Goal: Information Seeking & Learning: Learn about a topic

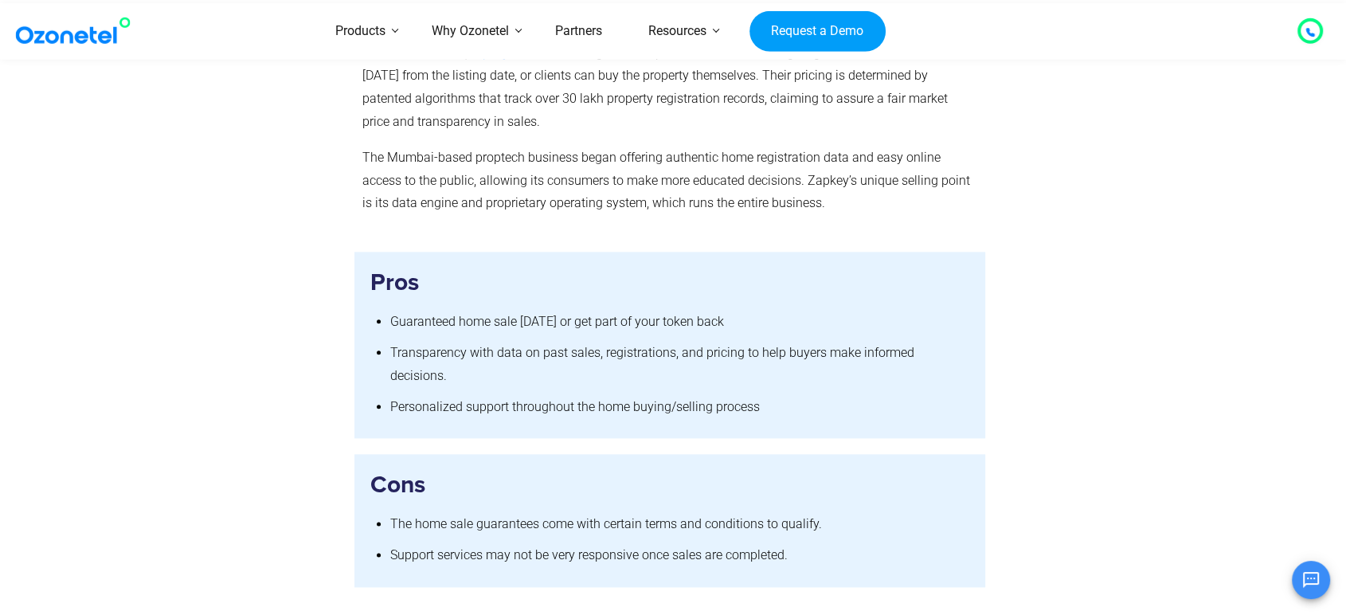
scroll to position [1793, 0]
click at [448, 469] on h3 "Cons" at bounding box center [669, 484] width 599 height 31
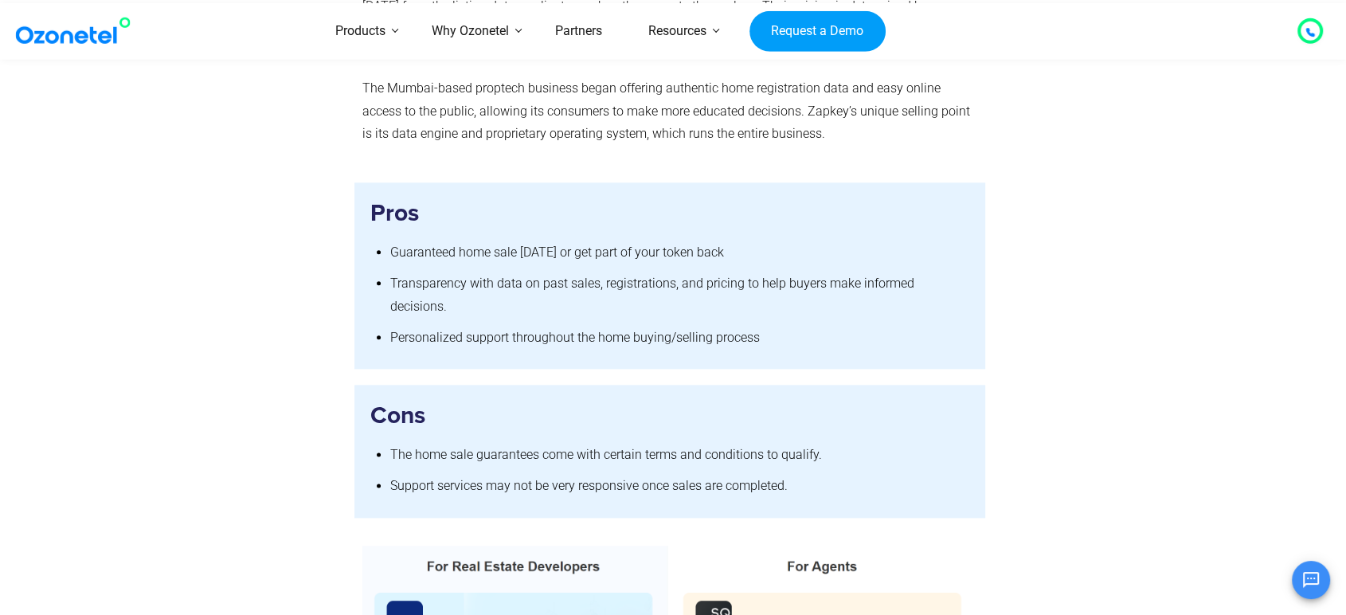
scroll to position [1864, 0]
click at [479, 468] on li "Support services may not be very responsive once sales are completed." at bounding box center [679, 483] width 579 height 31
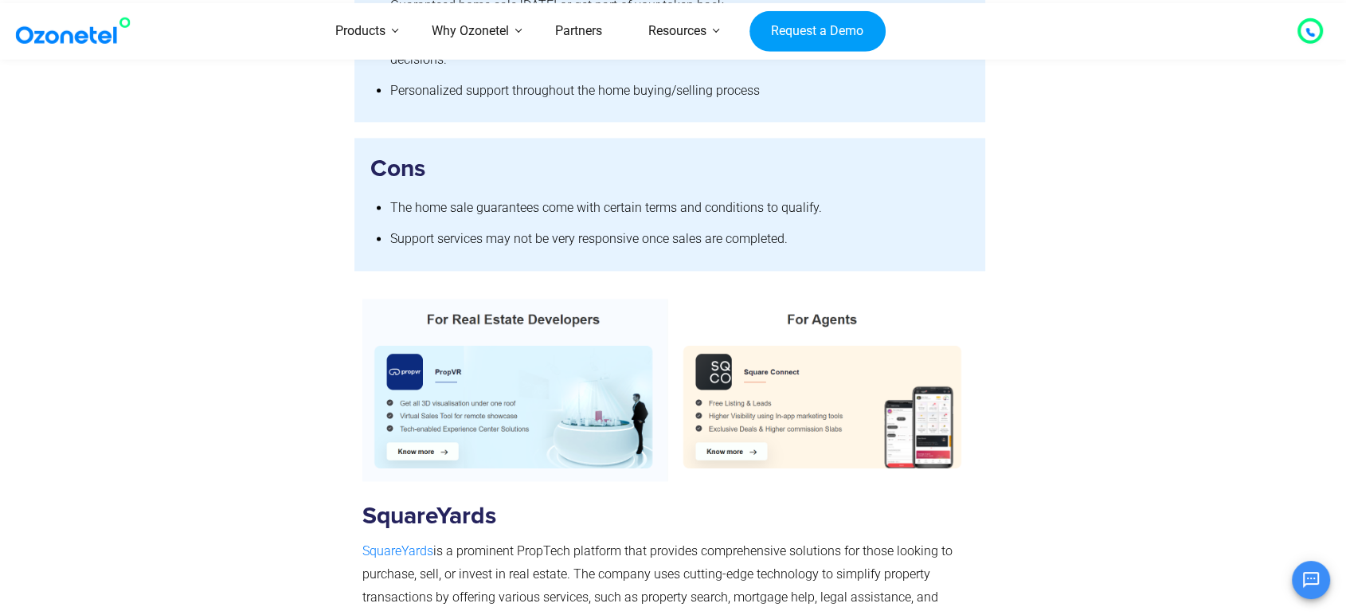
scroll to position [2111, 0]
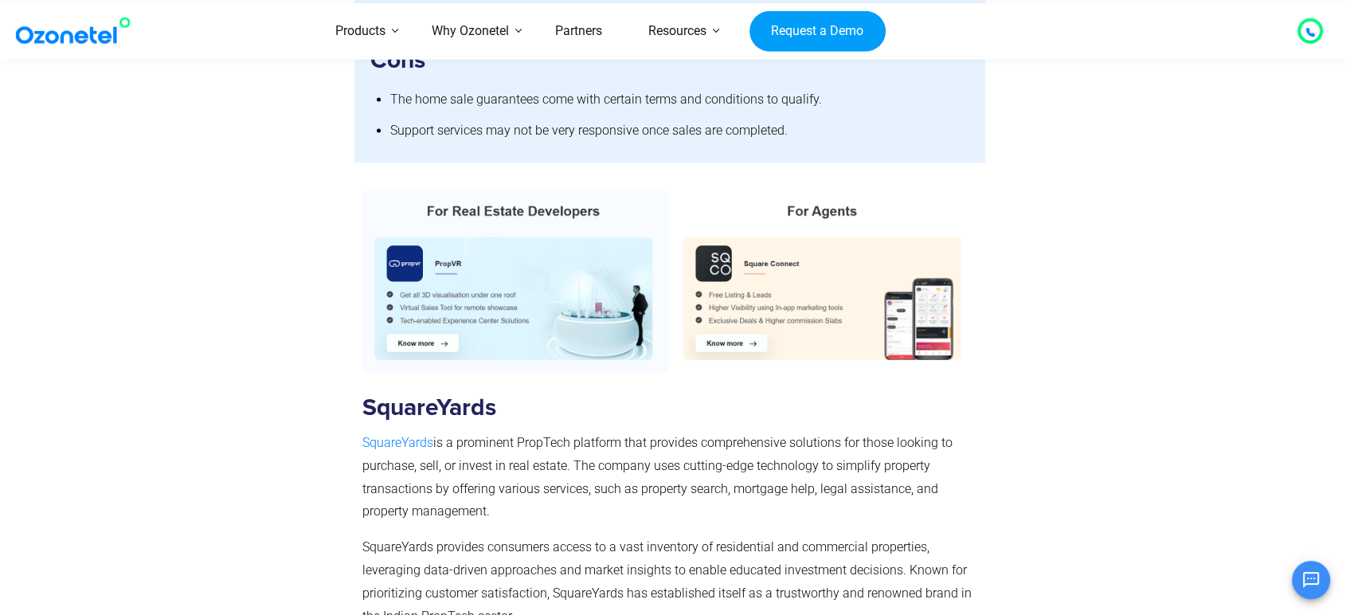
click at [479, 435] on span "is a prominent PropTech platform that provides comprehensive solutions for thos…" at bounding box center [658, 477] width 590 height 84
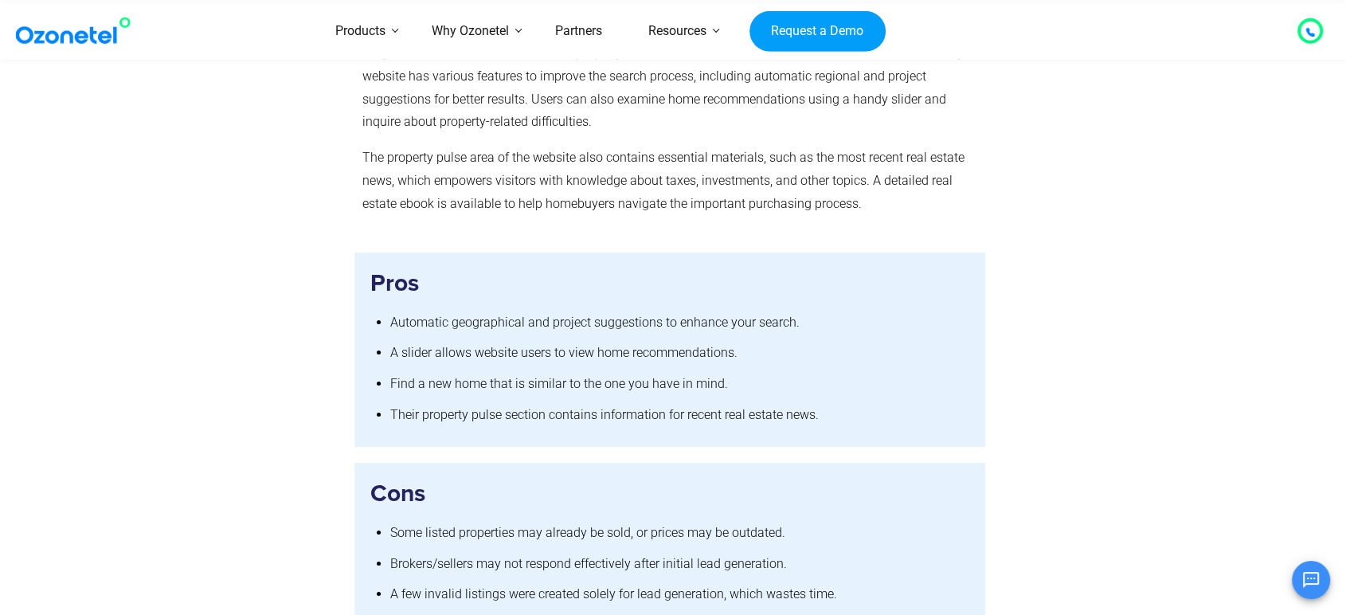
scroll to position [5475, 0]
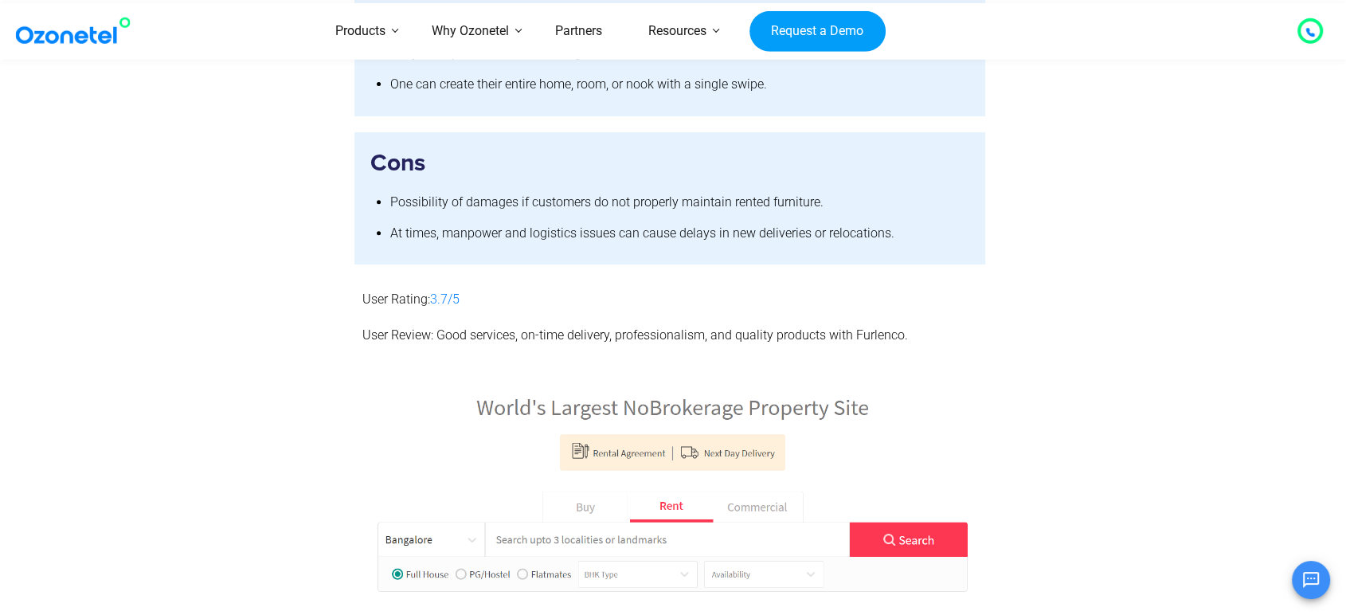
scroll to position [6715, 0]
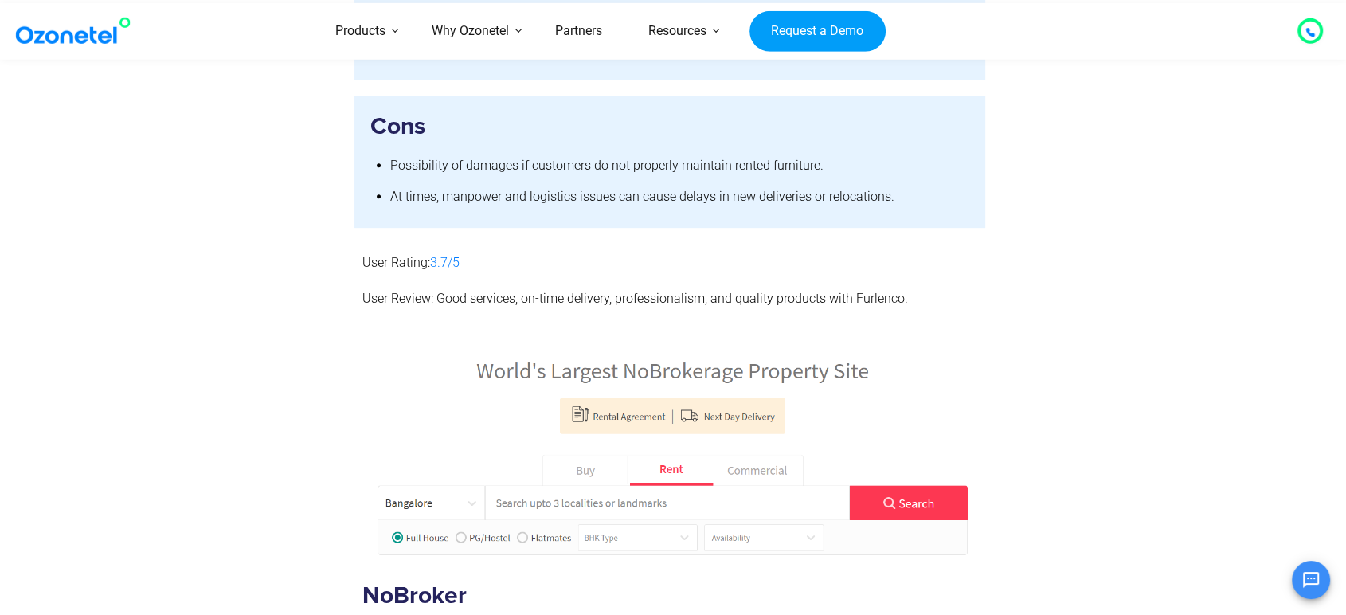
click at [578, 182] on li "At times, manpower and logistics issues can cause delays in new deliveries or r…" at bounding box center [679, 197] width 579 height 31
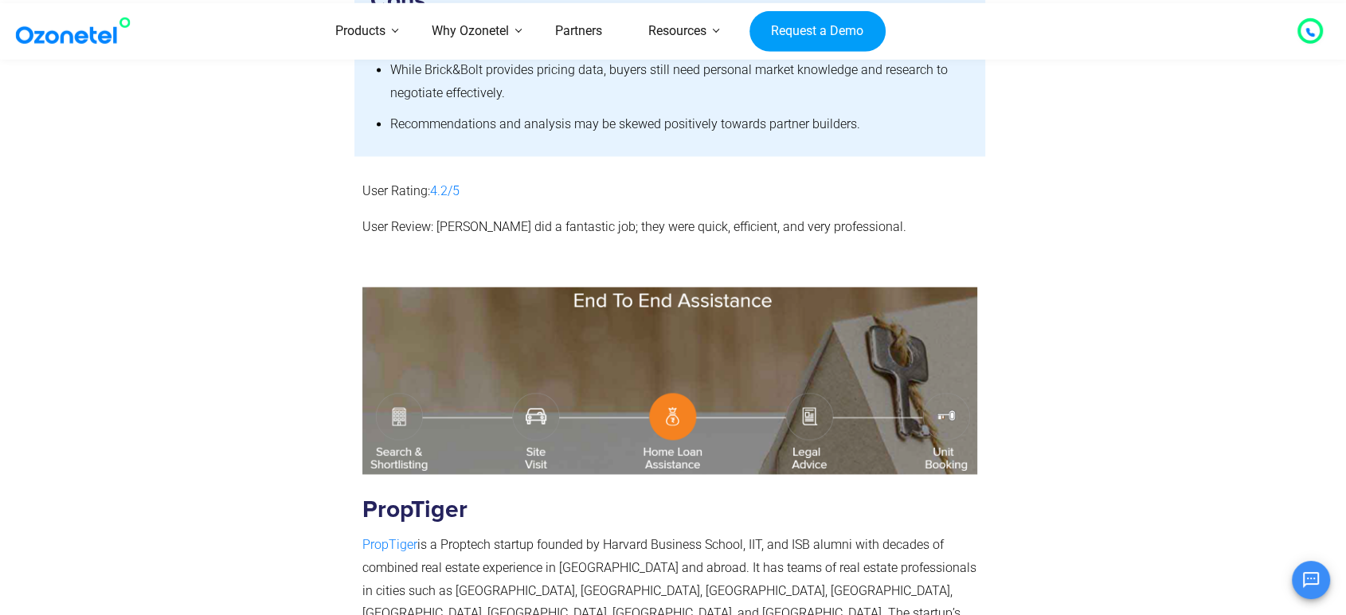
scroll to position [8733, 0]
click at [380, 155] on section "User Rating: 4.2/5 User Review: [PERSON_NAME] did a fantastic job; they were qu…" at bounding box center [673, 207] width 1346 height 104
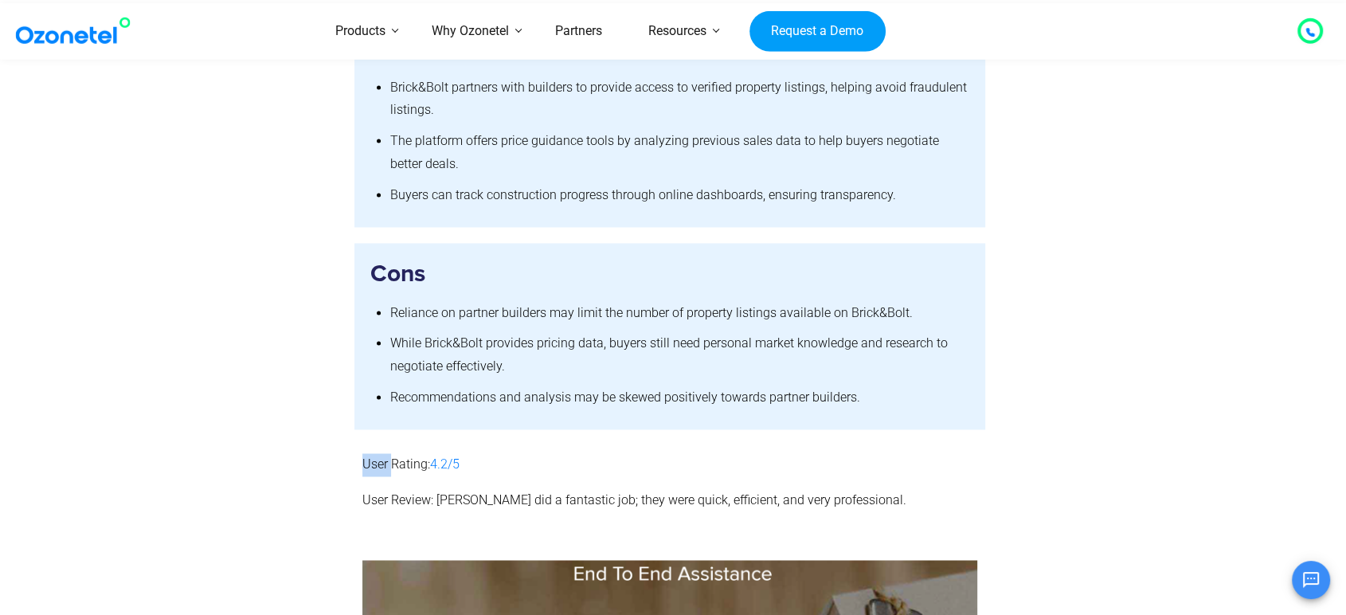
scroll to position [8421, 0]
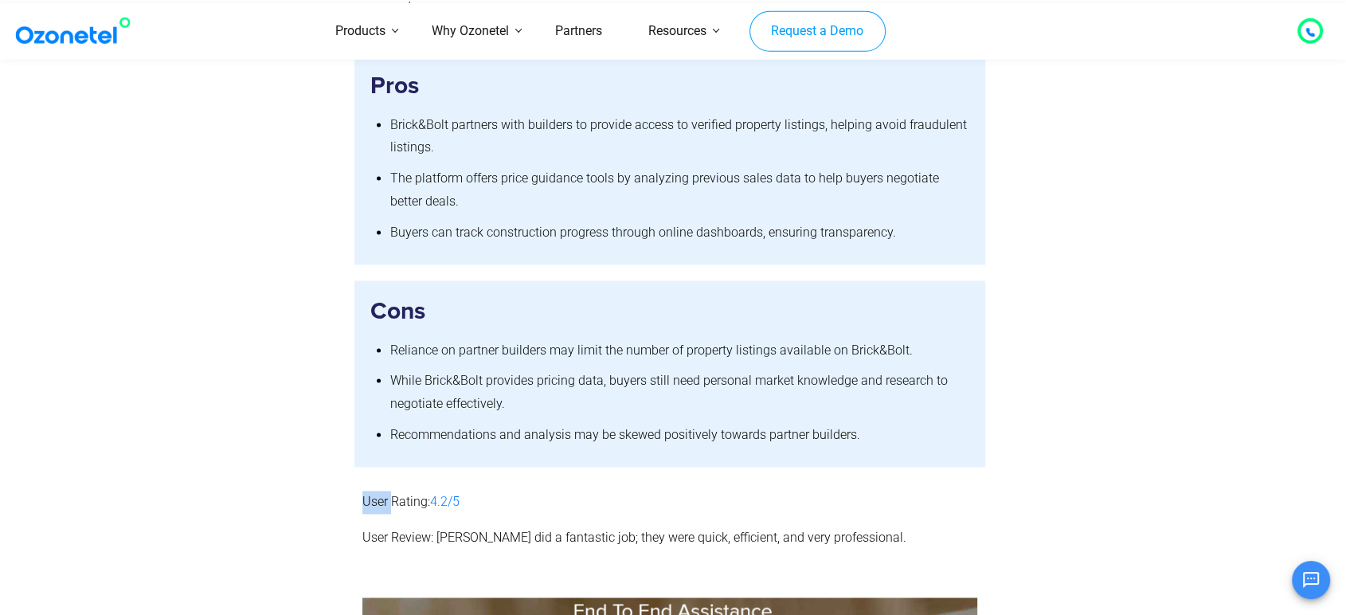
click at [816, 41] on link "Request a Demo" at bounding box center [818, 30] width 136 height 41
click at [830, 32] on link "Request a Demo" at bounding box center [818, 30] width 136 height 41
